Goal: Navigation & Orientation: Find specific page/section

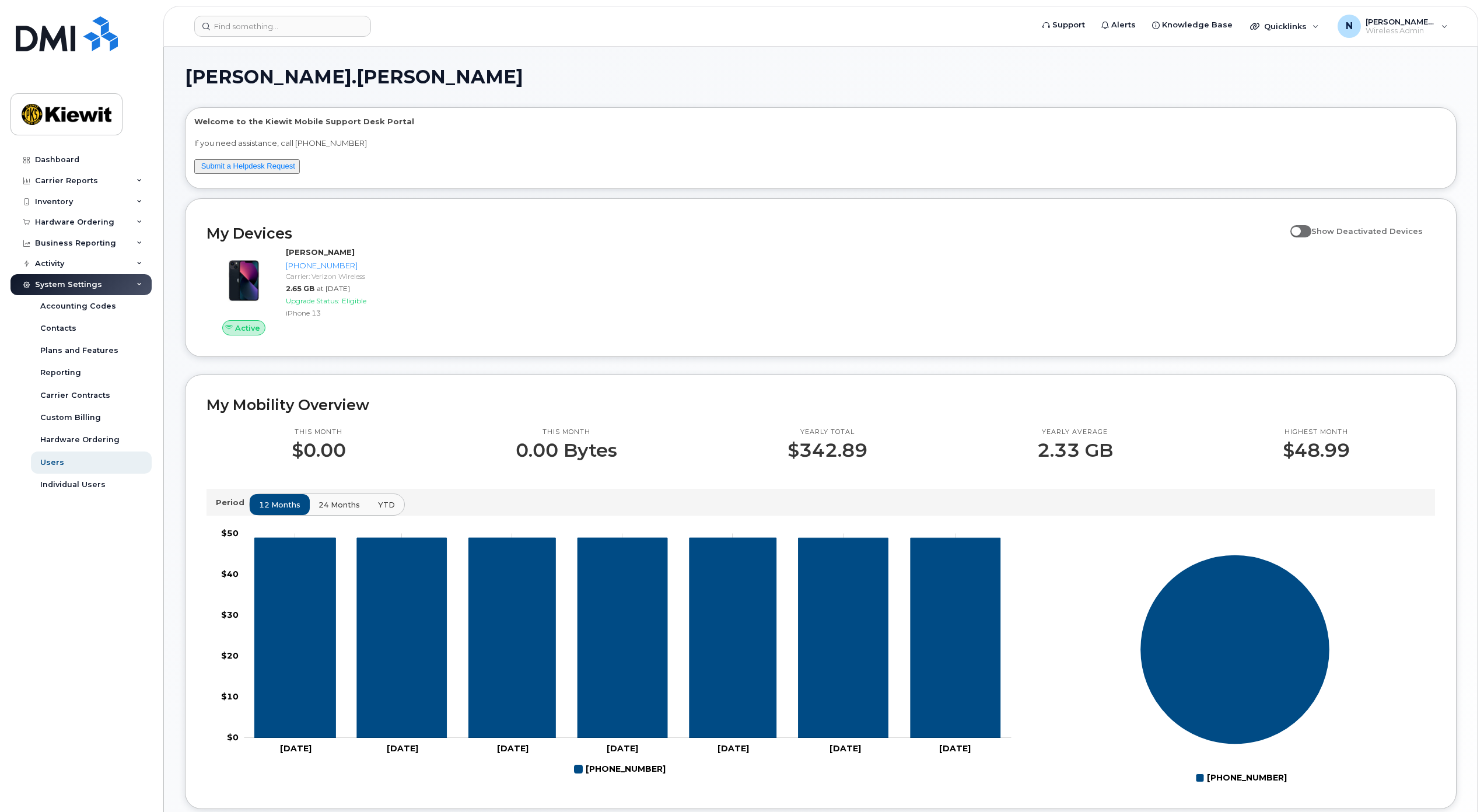
click at [143, 285] on div "System Settings" at bounding box center [81, 284] width 141 height 21
click at [138, 262] on icon at bounding box center [139, 264] width 6 height 6
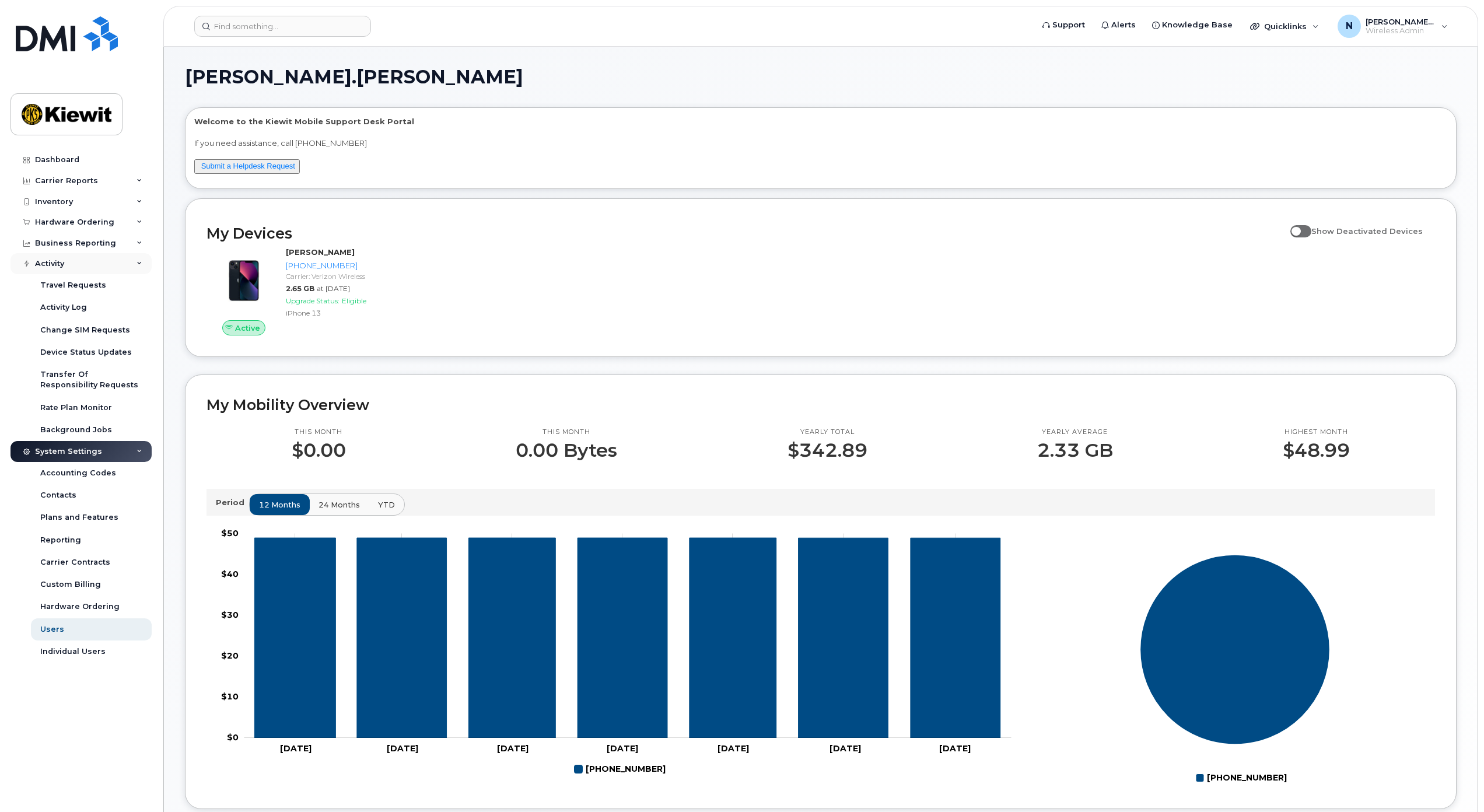
click at [143, 265] on div "Activity" at bounding box center [81, 264] width 141 height 21
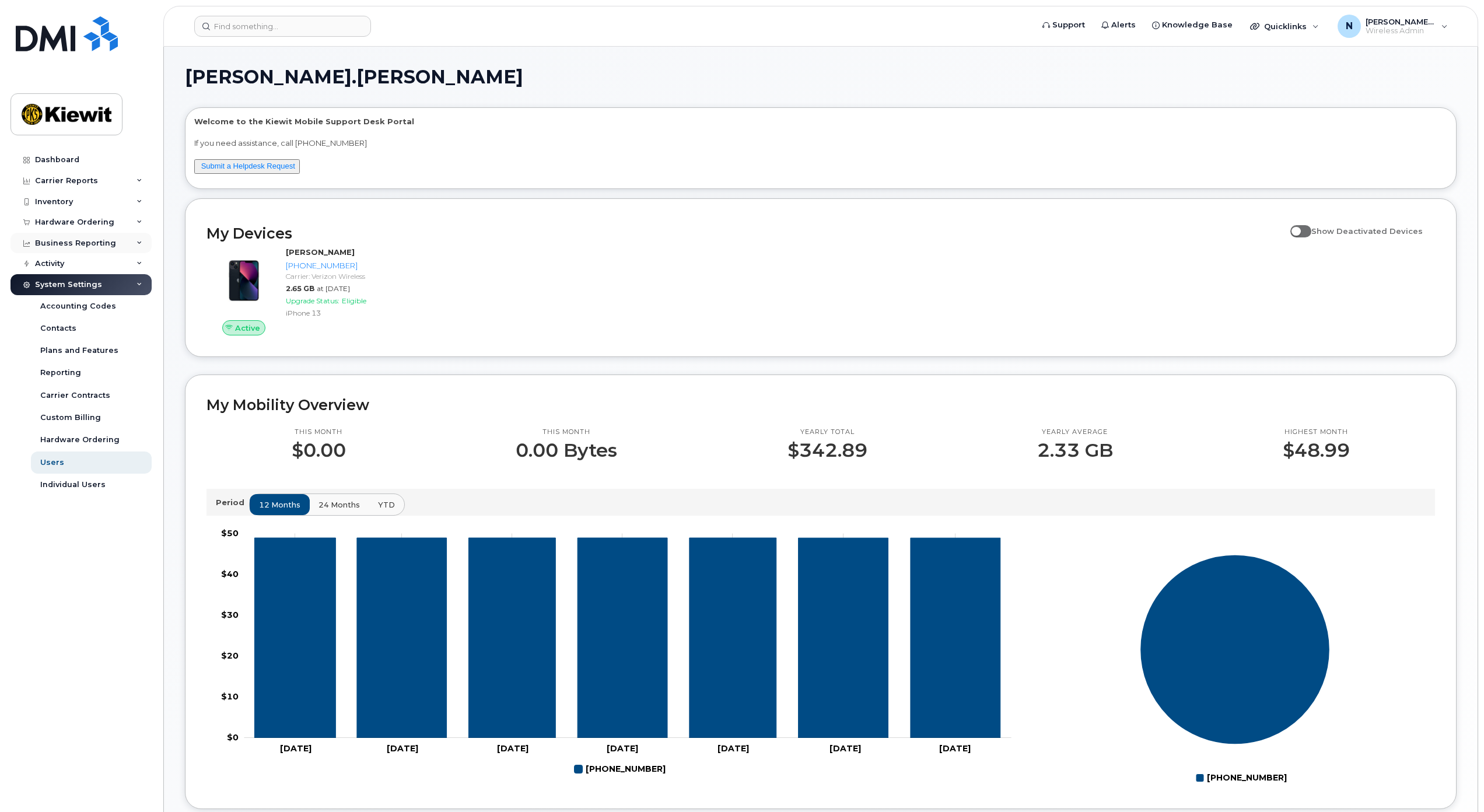
click at [145, 241] on div "Business Reporting" at bounding box center [81, 243] width 141 height 21
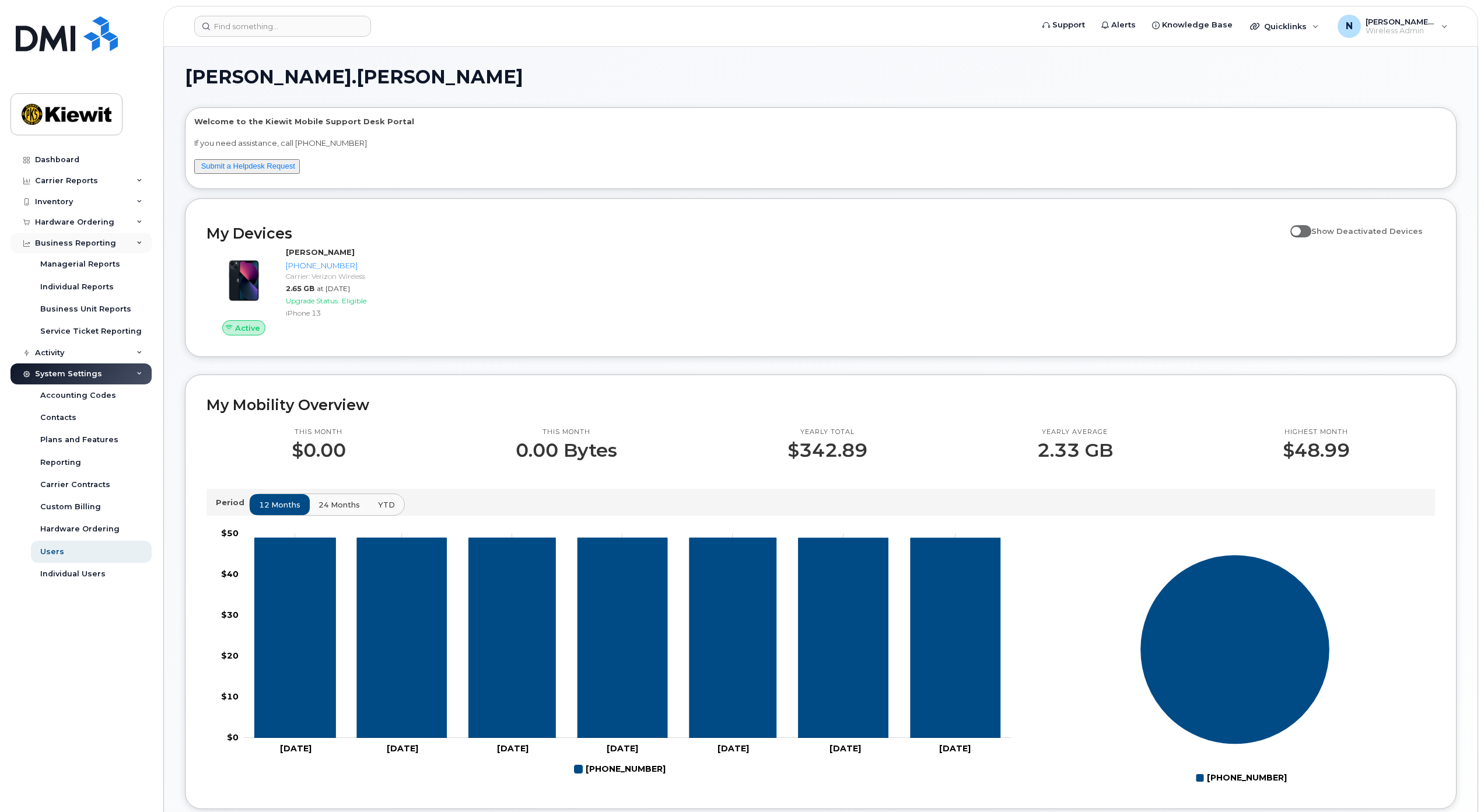
click at [144, 241] on div "Business Reporting" at bounding box center [81, 243] width 141 height 21
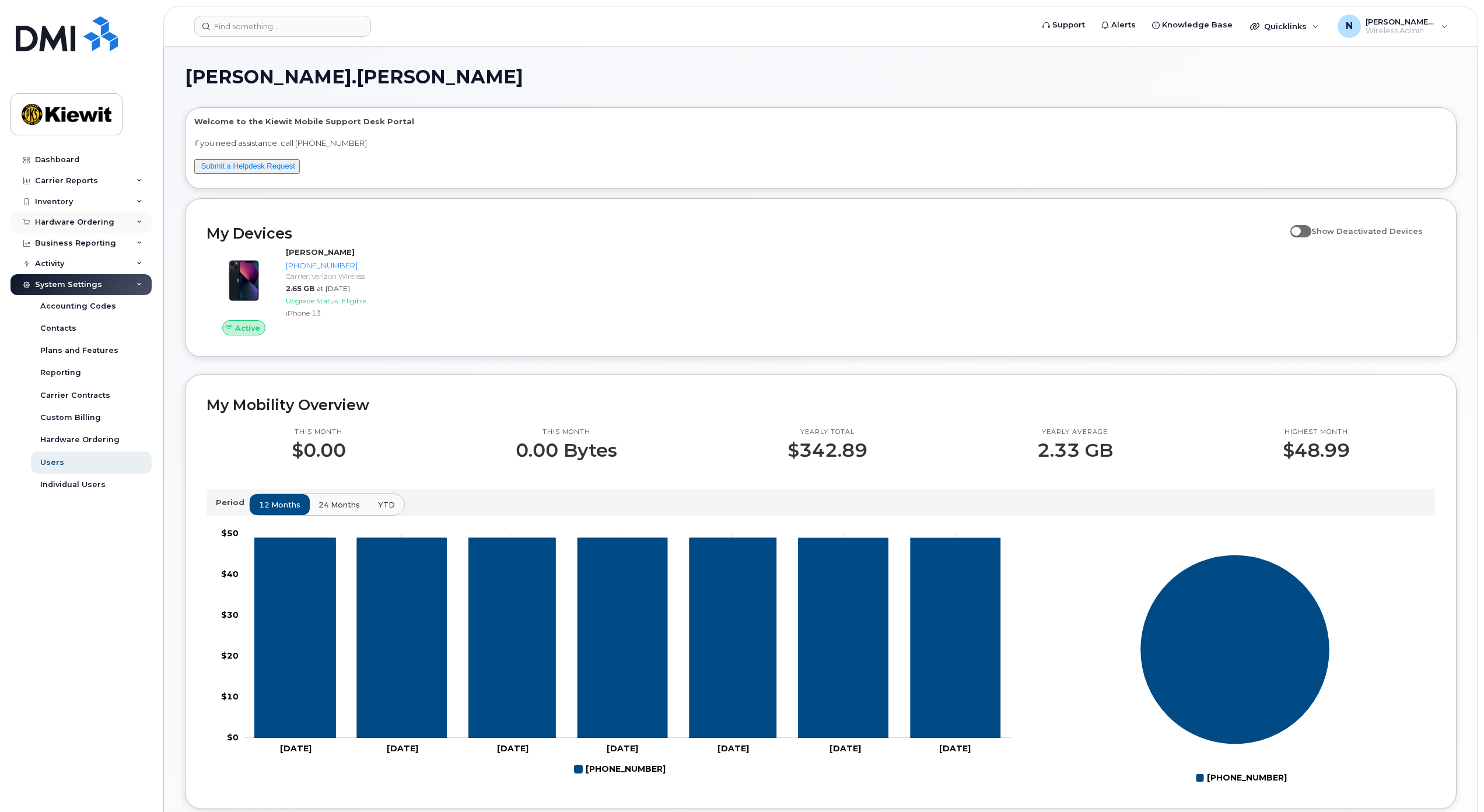
click at [141, 225] on div "Hardware Ordering" at bounding box center [81, 222] width 141 height 21
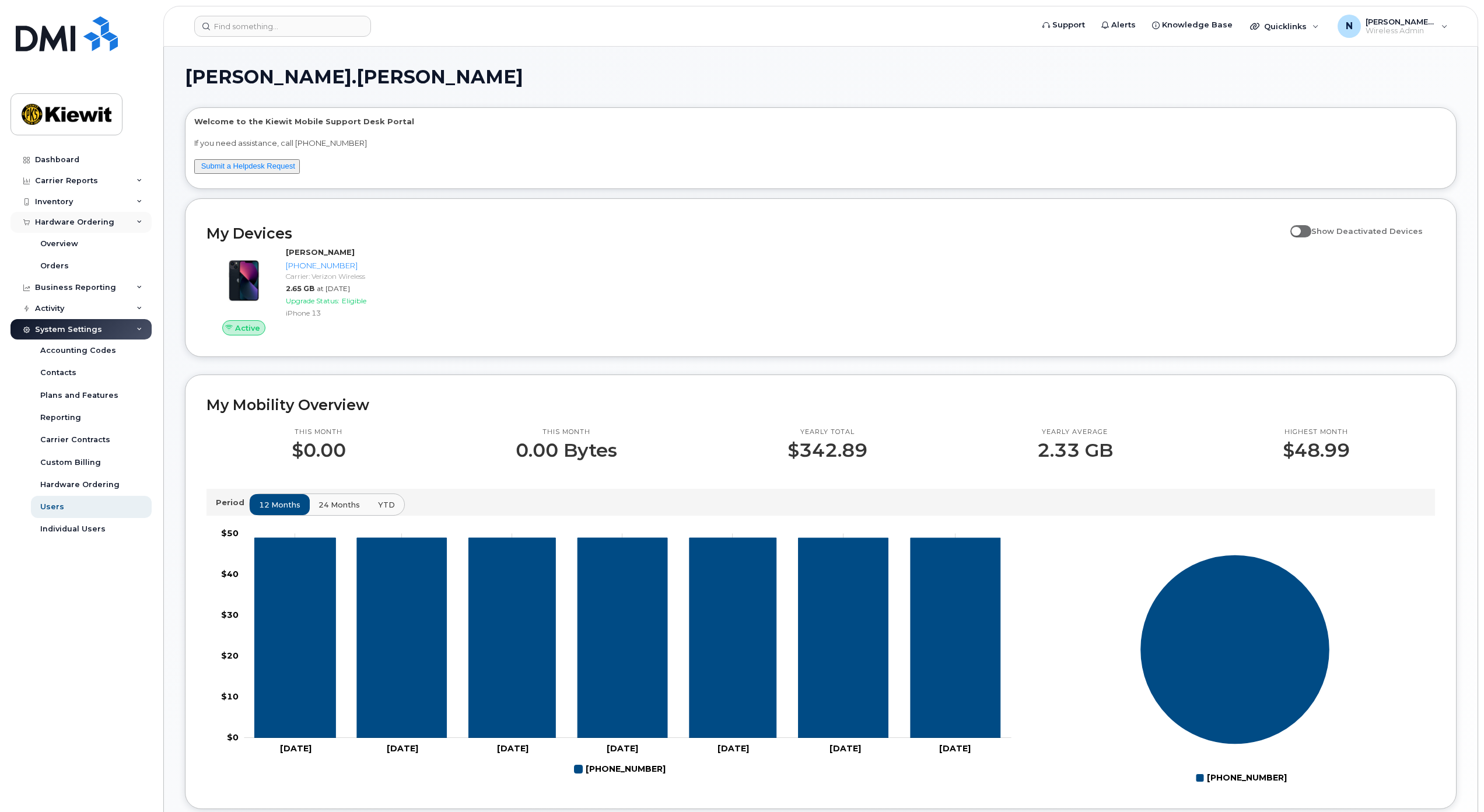
click at [145, 225] on div "Hardware Ordering" at bounding box center [81, 222] width 141 height 21
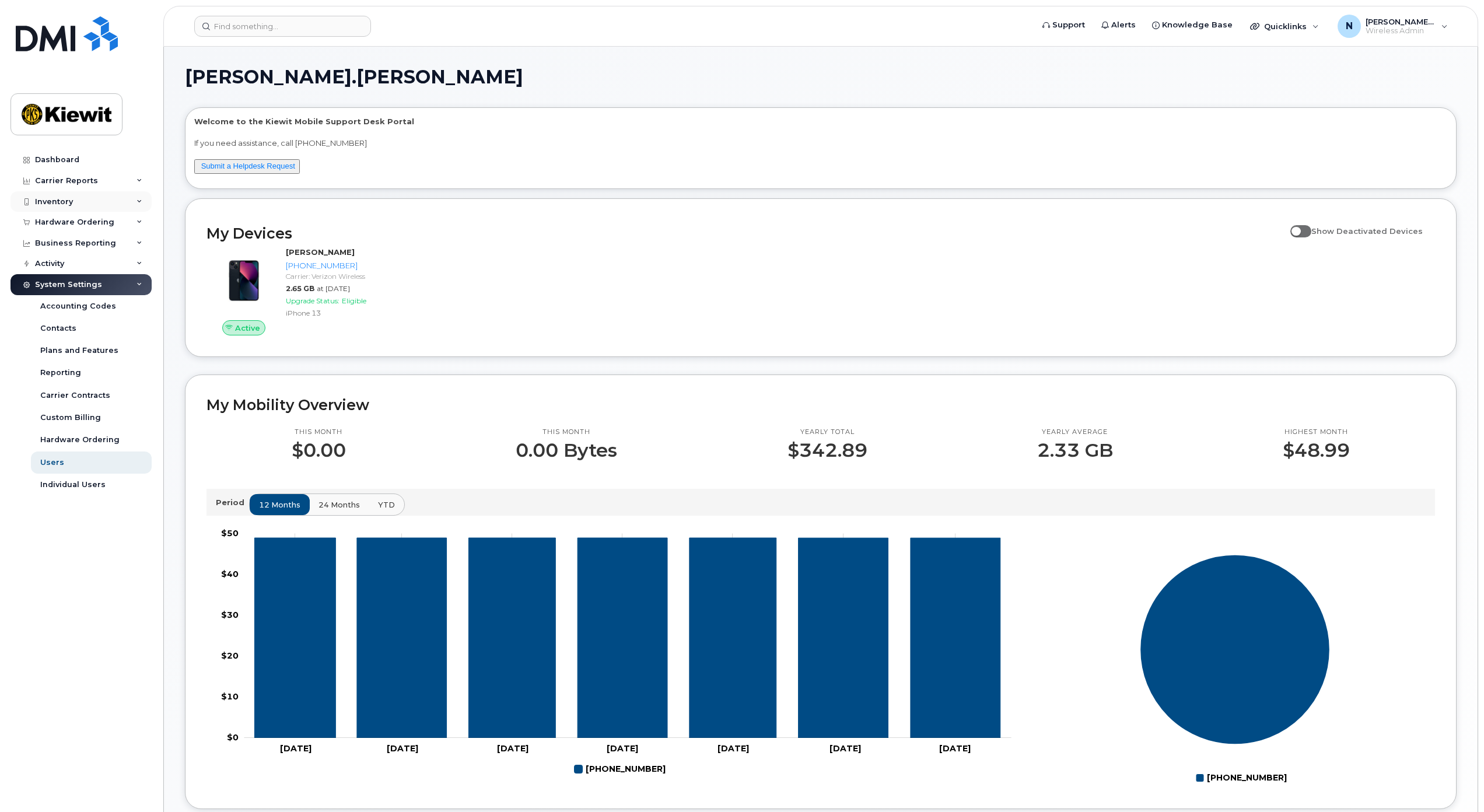
click at [134, 200] on div "Inventory" at bounding box center [81, 202] width 141 height 21
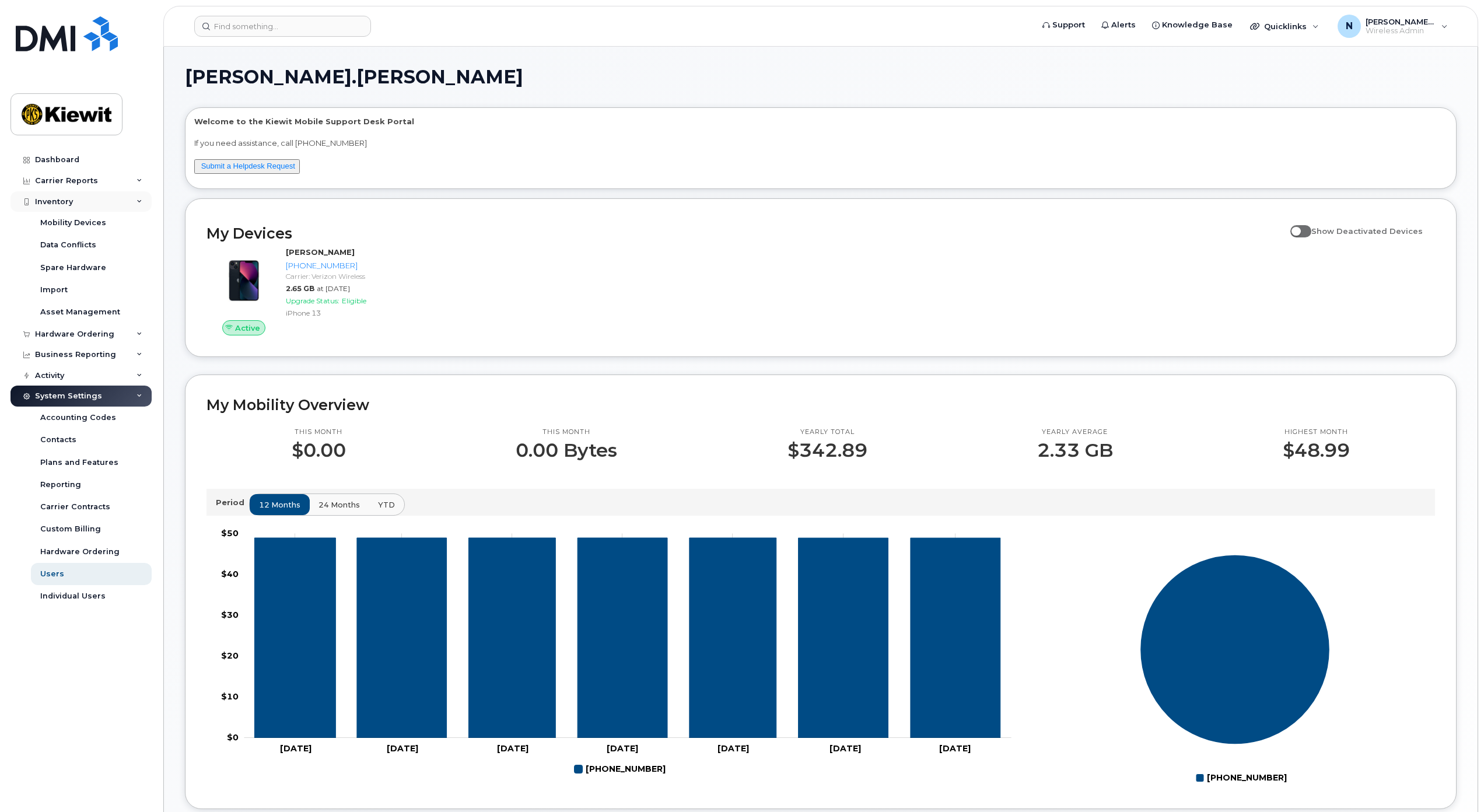
click at [133, 200] on div "Inventory" at bounding box center [81, 202] width 141 height 21
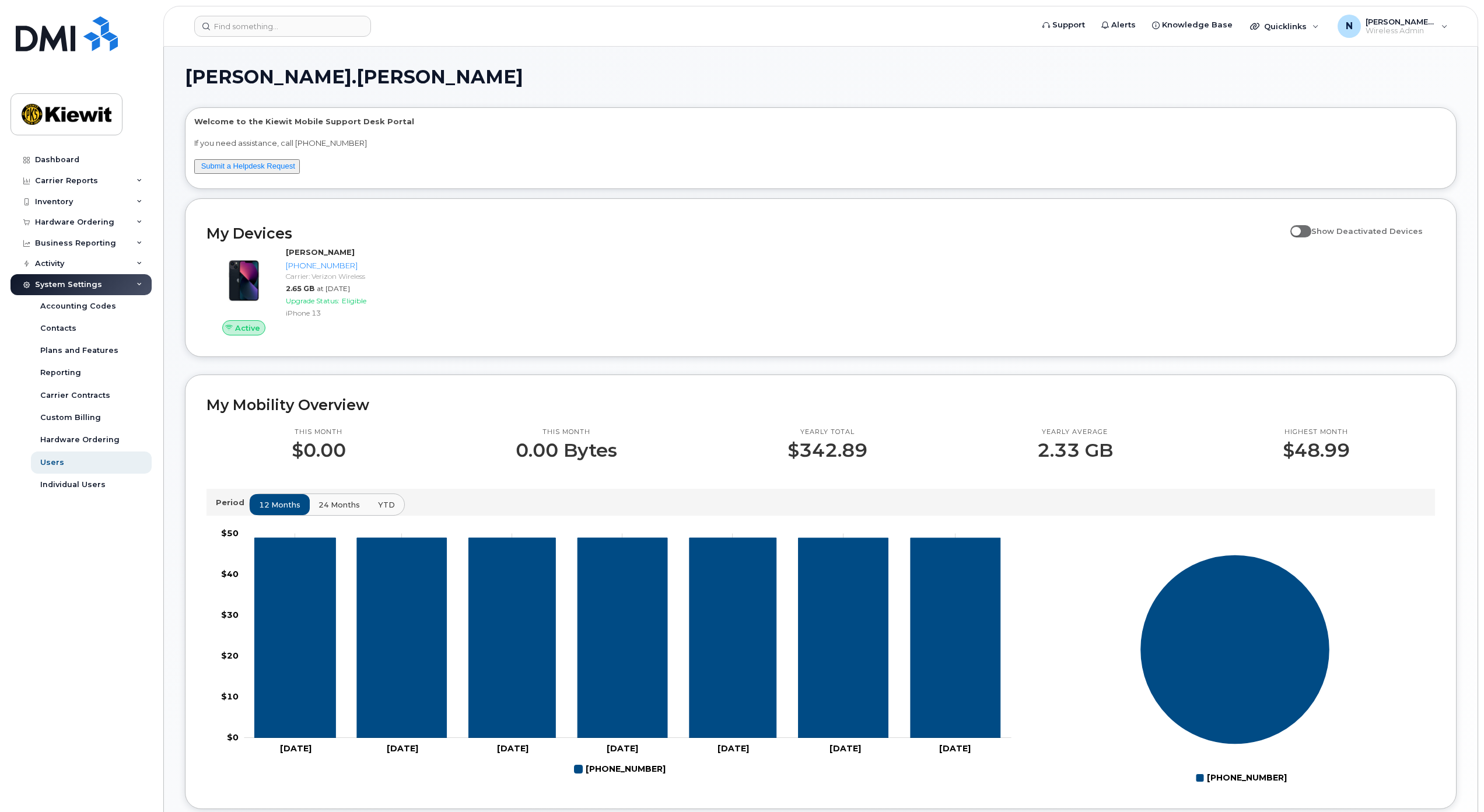
click at [137, 287] on icon at bounding box center [139, 284] width 6 height 6
click at [142, 272] on div "Activity" at bounding box center [81, 264] width 141 height 21
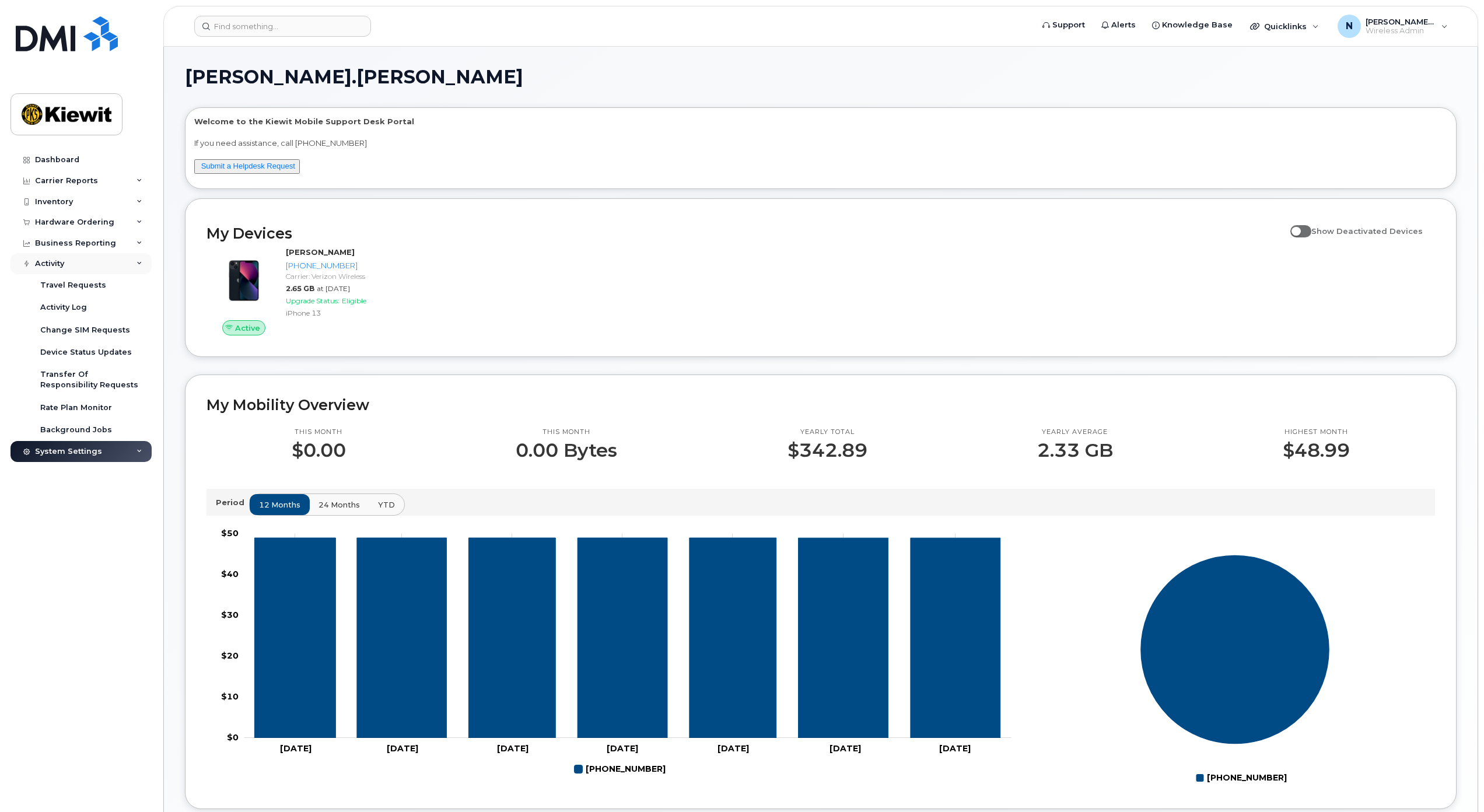
drag, startPoint x: 144, startPoint y: 273, endPoint x: 144, endPoint y: 265, distance: 8.0
click at [144, 273] on div "Activity" at bounding box center [81, 264] width 141 height 21
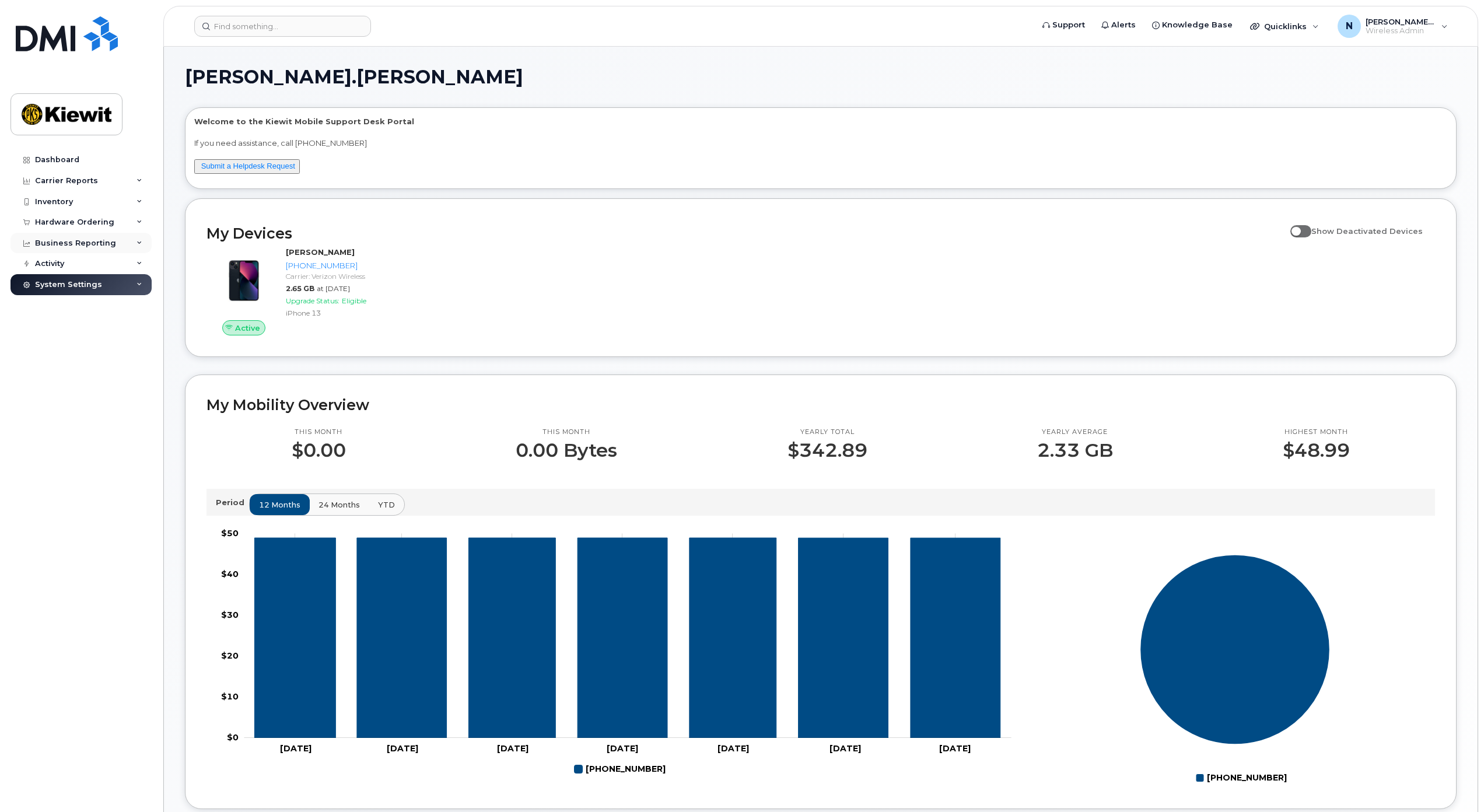
click at [146, 243] on div "Business Reporting" at bounding box center [81, 243] width 141 height 21
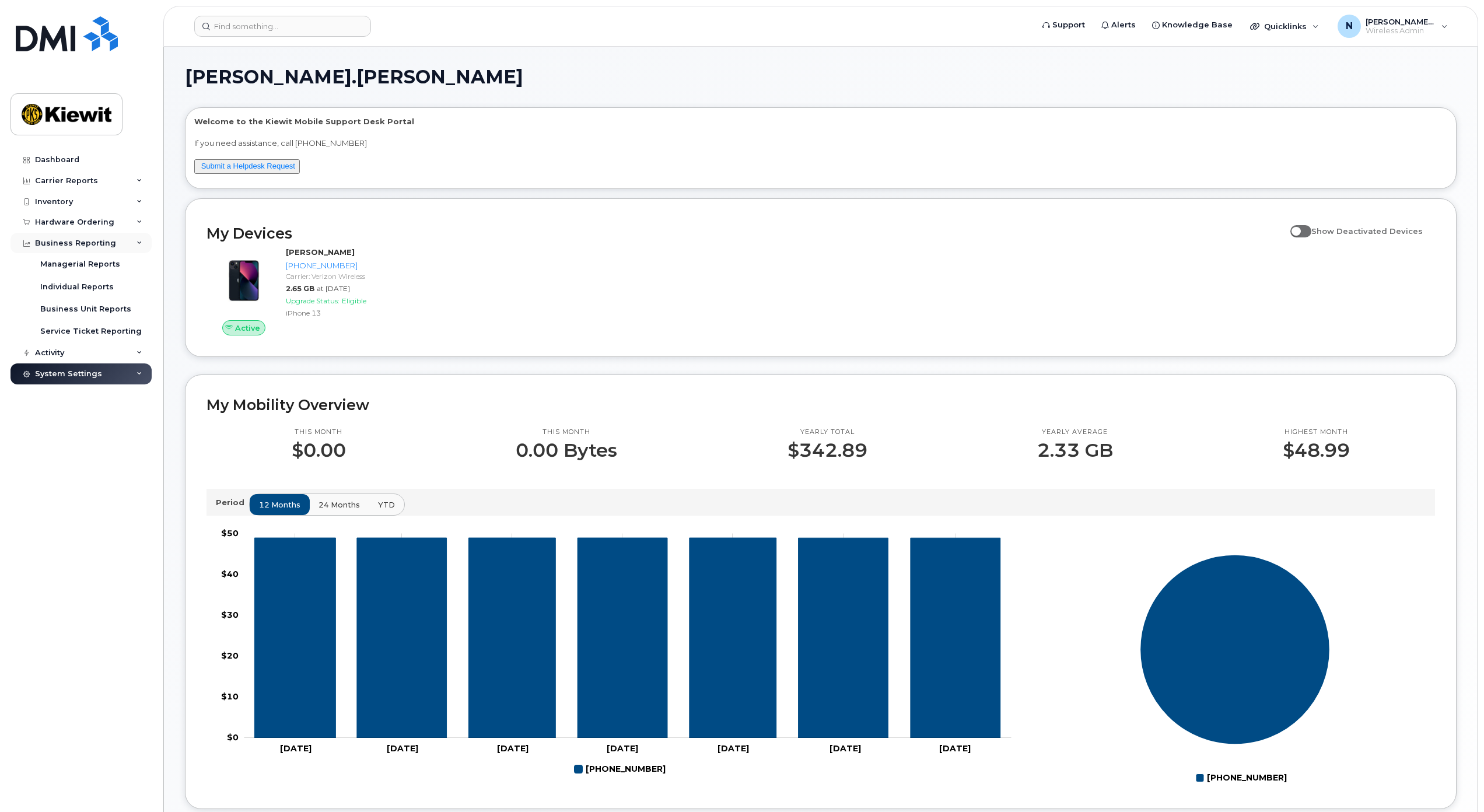
click at [141, 240] on icon at bounding box center [139, 243] width 6 height 6
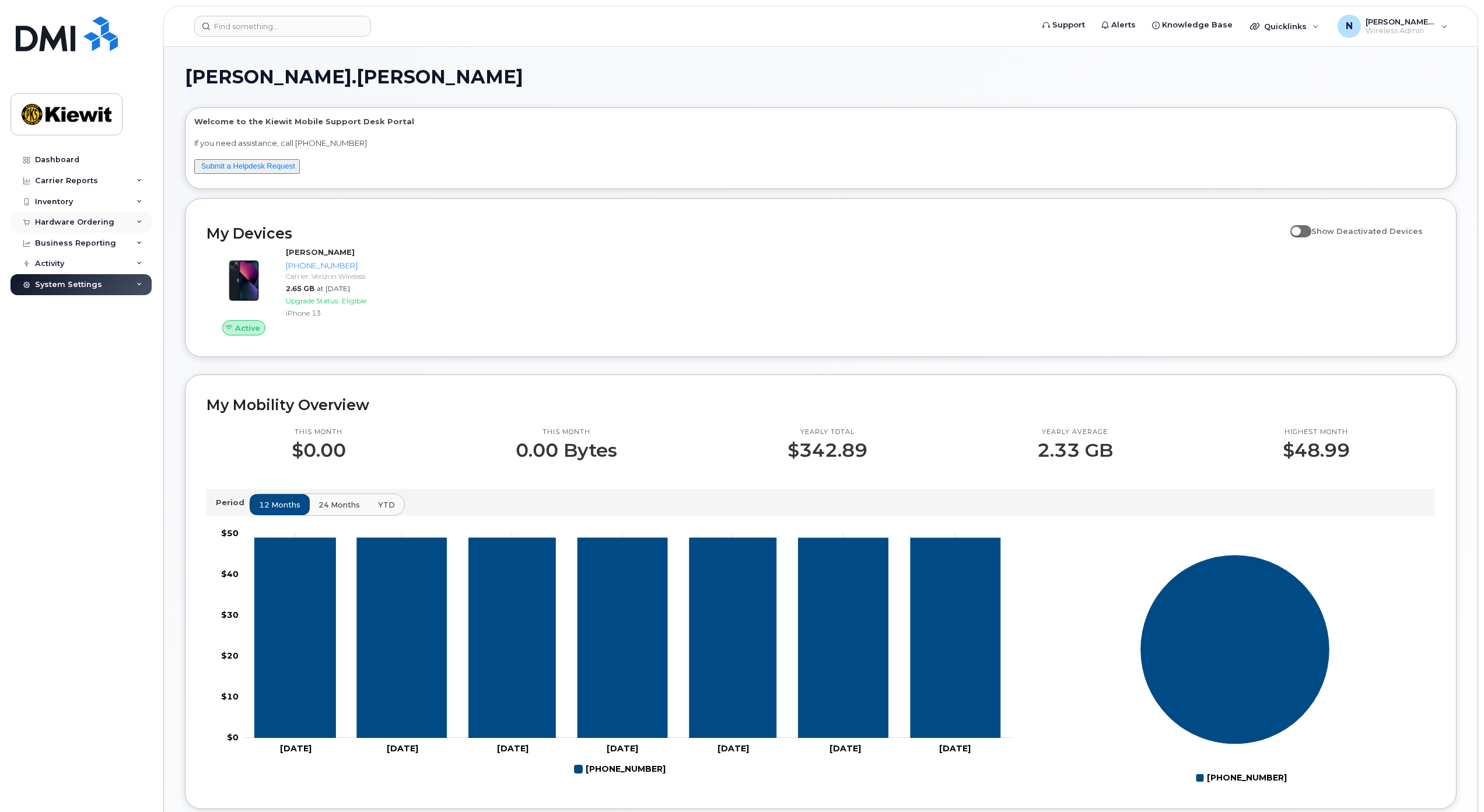
click at [134, 226] on div "Hardware Ordering" at bounding box center [81, 222] width 141 height 21
click at [134, 227] on div "Hardware Ordering" at bounding box center [81, 222] width 141 height 21
click at [139, 201] on icon at bounding box center [139, 202] width 6 height 6
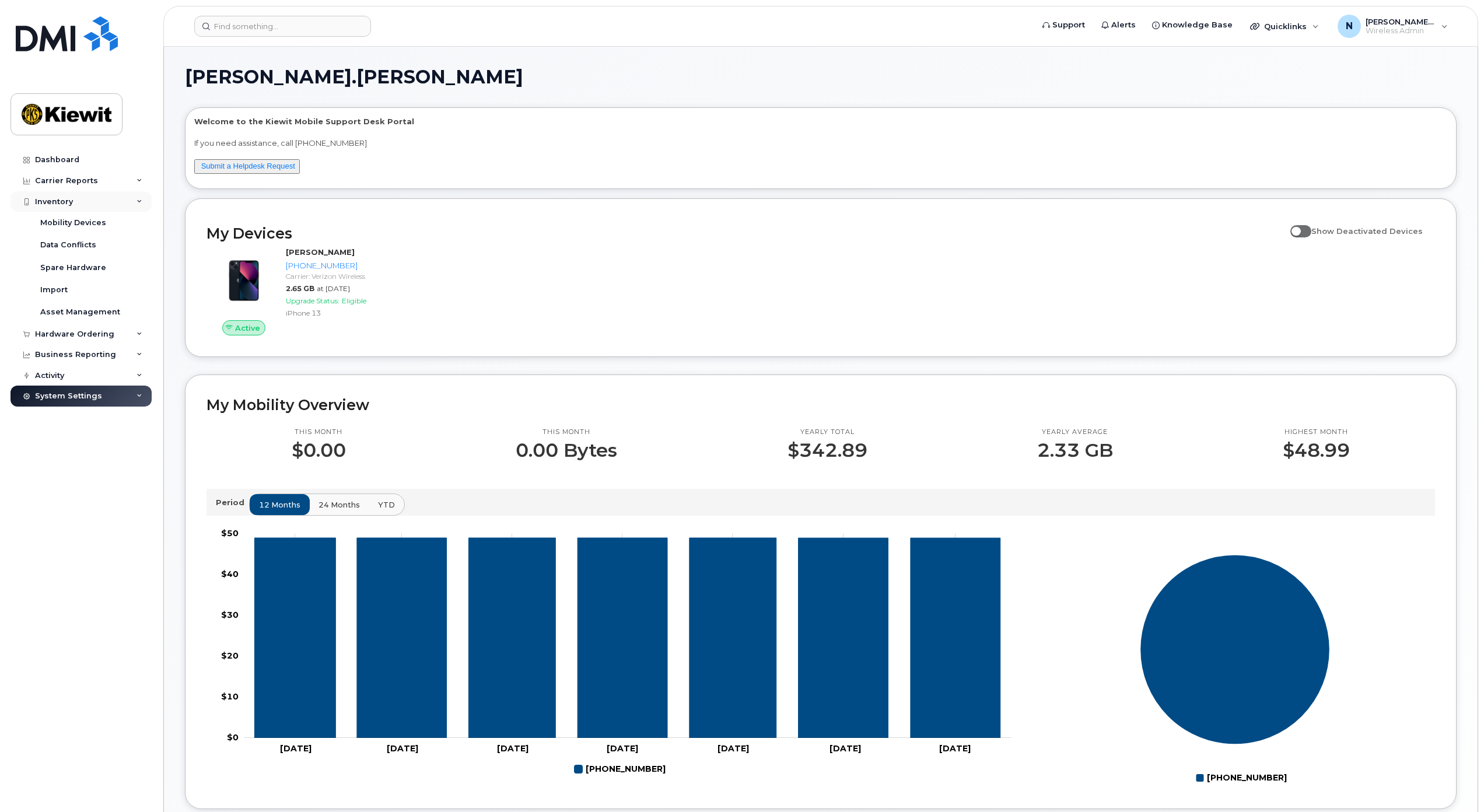
click at [139, 201] on icon at bounding box center [139, 202] width 6 height 6
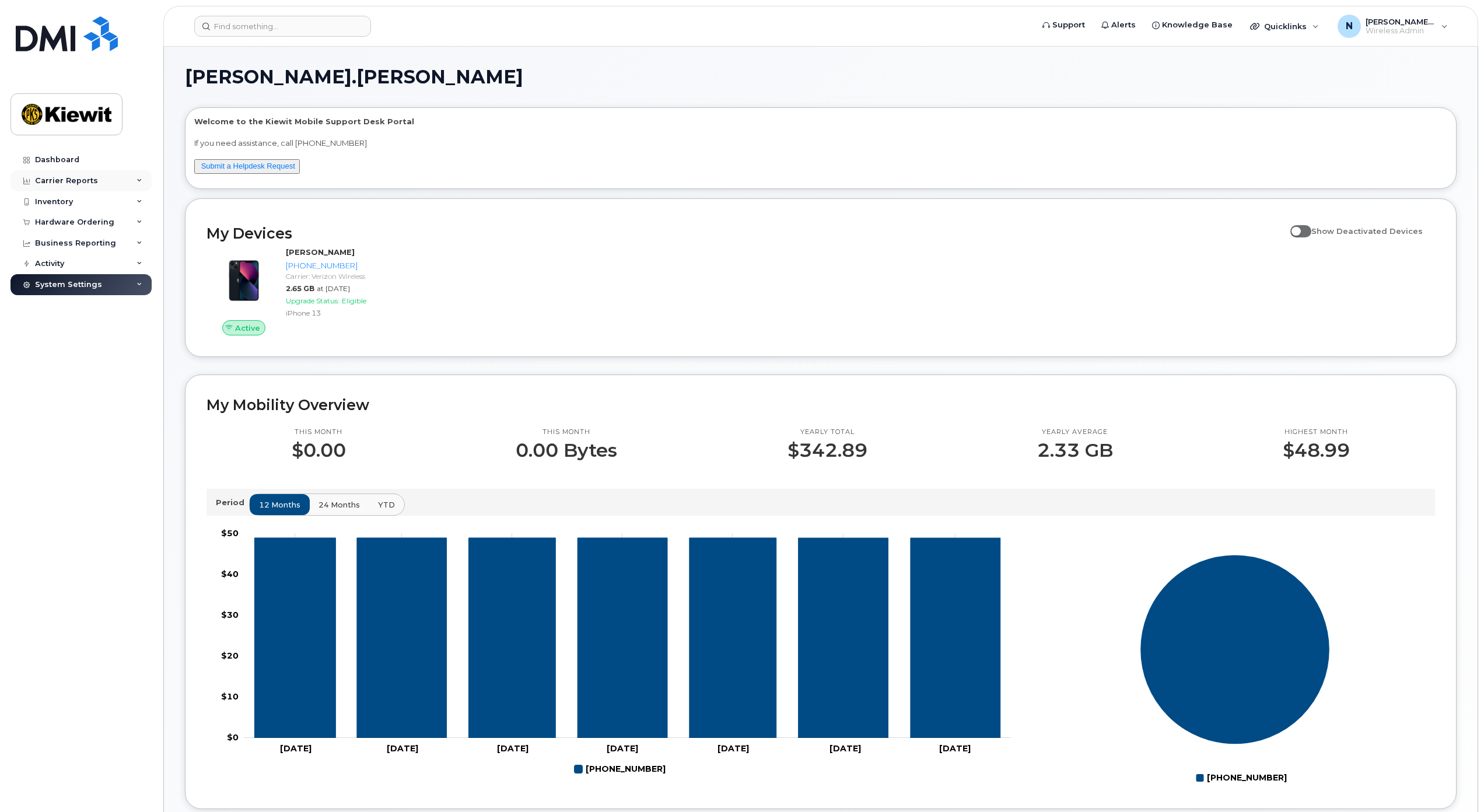
click at [139, 182] on icon at bounding box center [139, 181] width 6 height 6
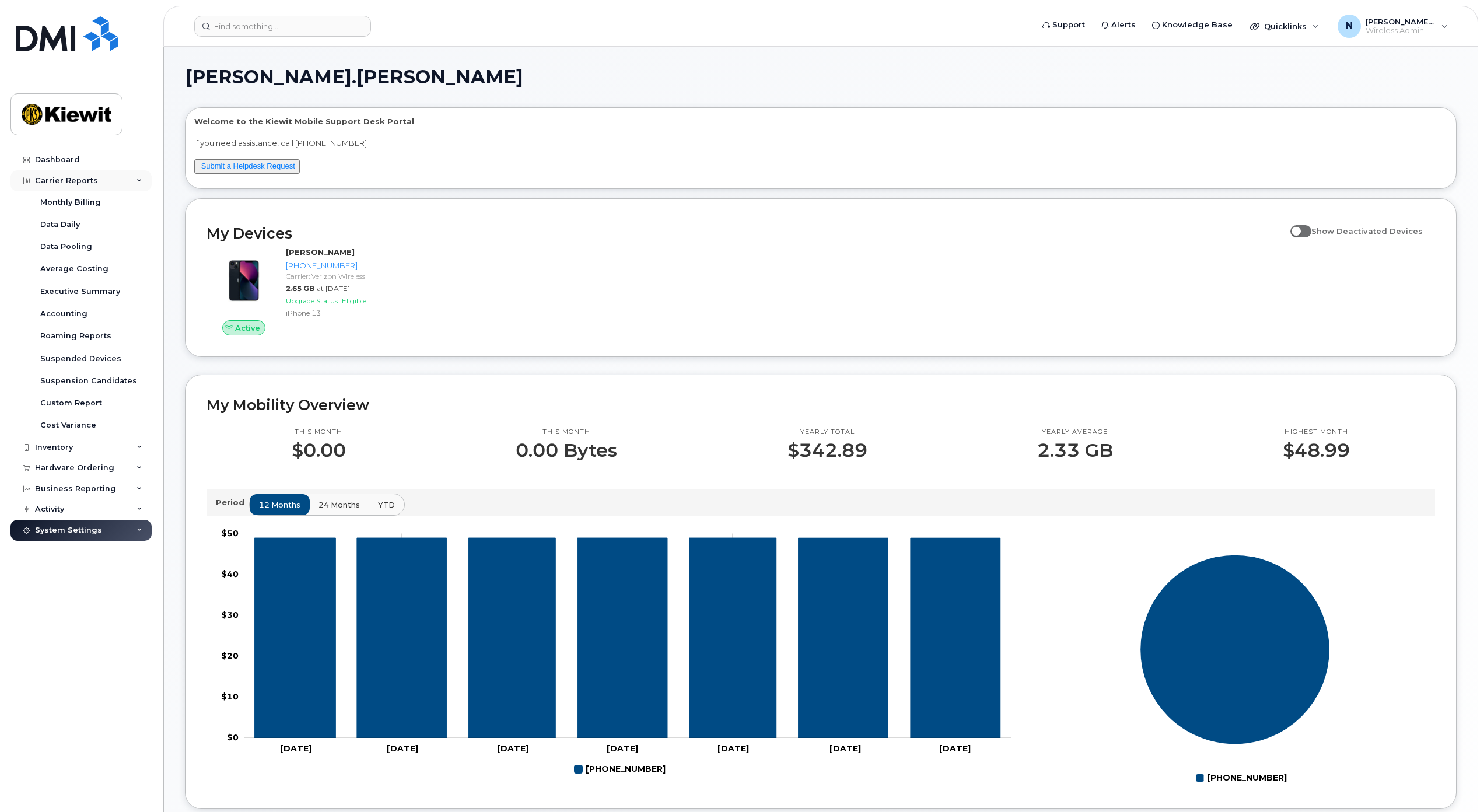
click at [138, 182] on icon at bounding box center [139, 181] width 6 height 6
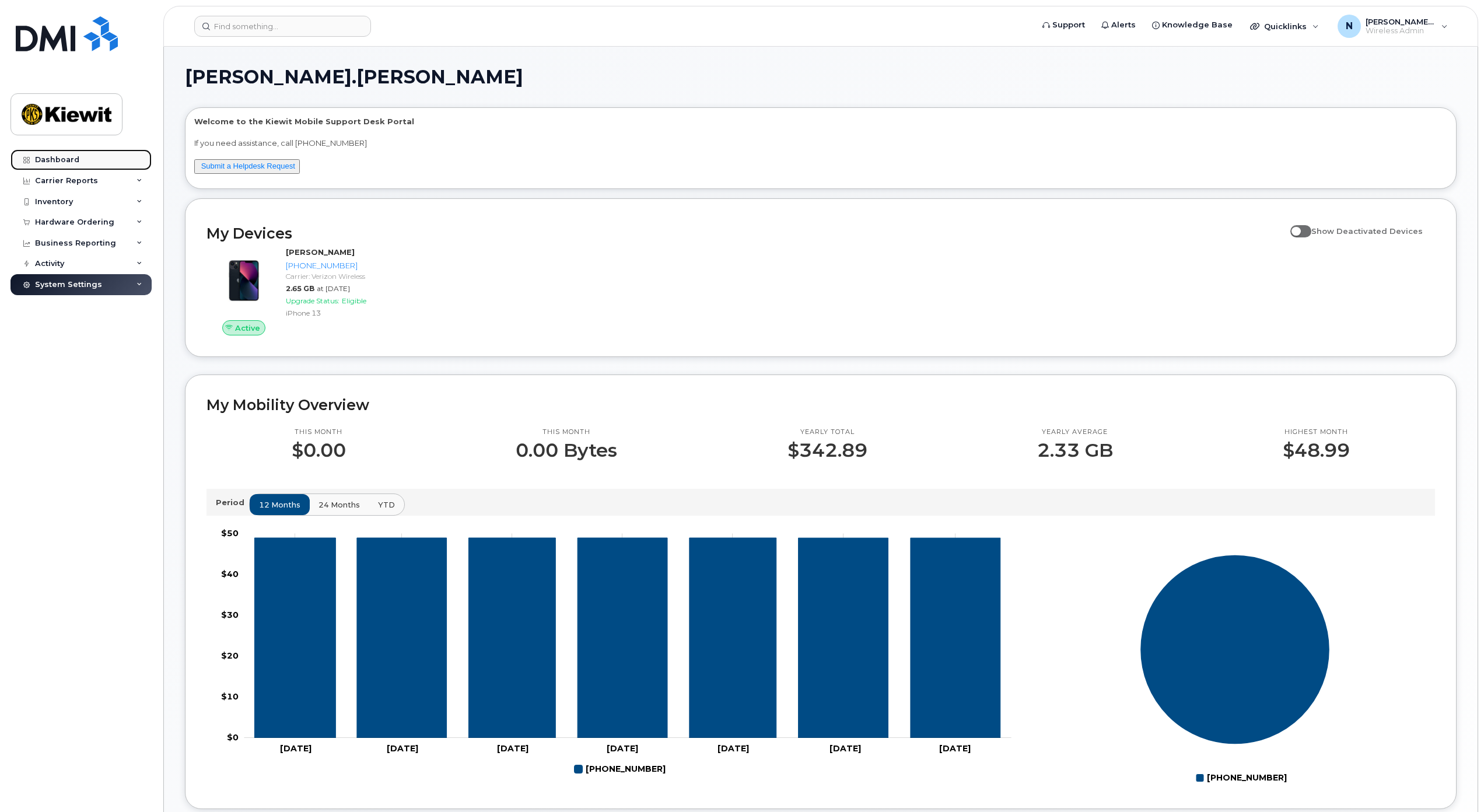
click at [43, 156] on div "Dashboard" at bounding box center [57, 160] width 44 height 10
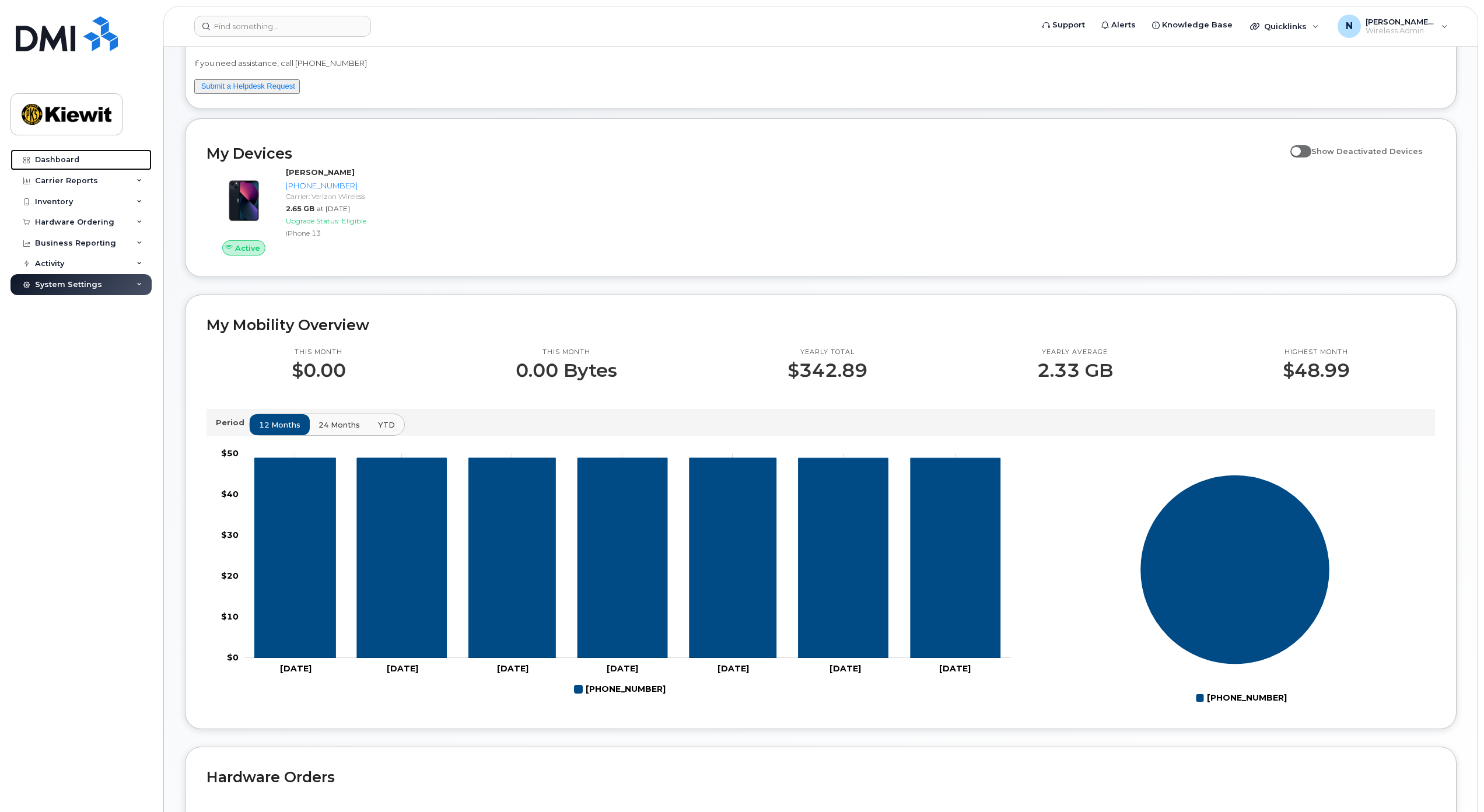
scroll to position [255, 0]
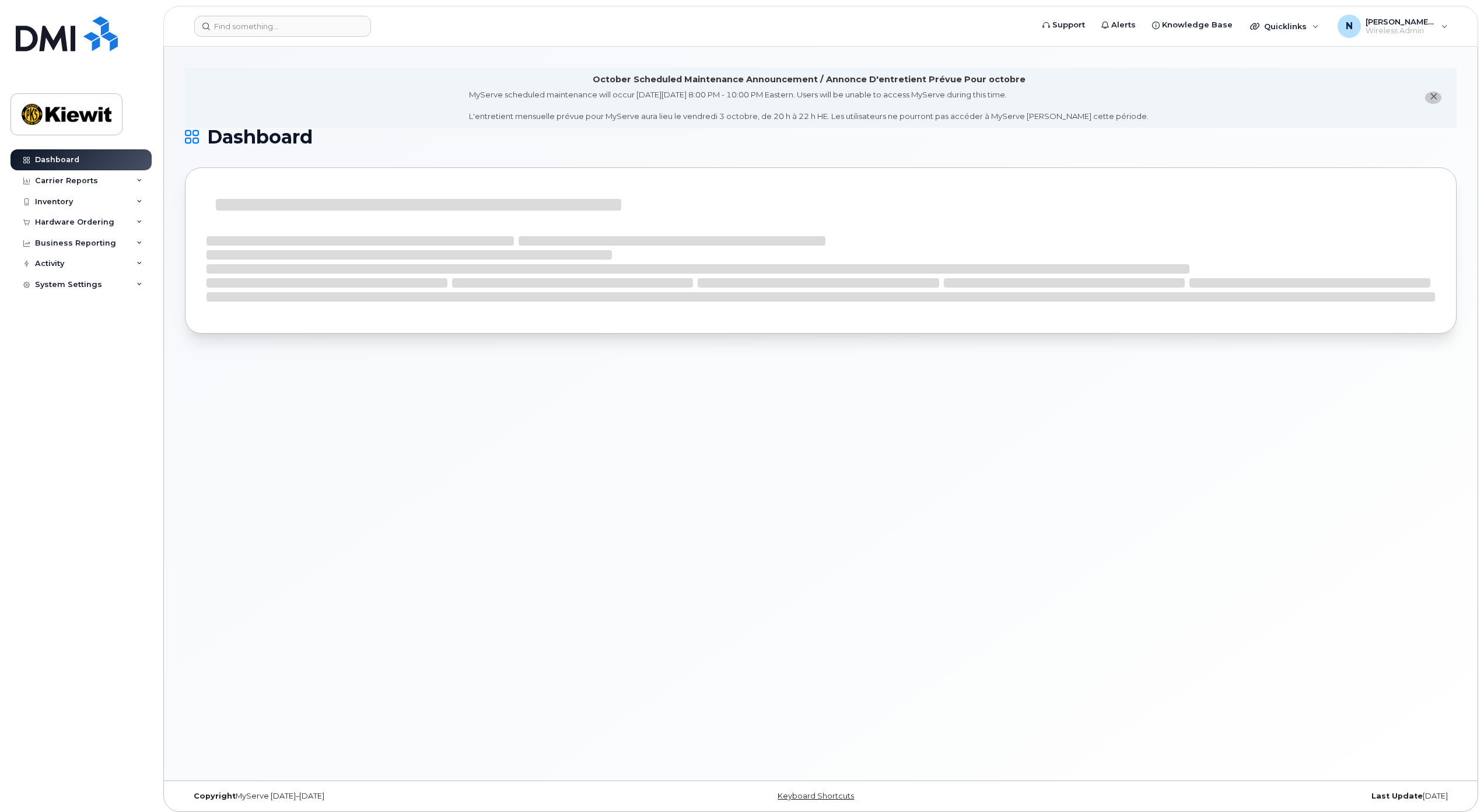
drag, startPoint x: 1431, startPoint y: 97, endPoint x: 1372, endPoint y: 117, distance: 62.3
click at [1430, 98] on icon "close notification" at bounding box center [1434, 96] width 8 height 8
